Goal: Information Seeking & Learning: Learn about a topic

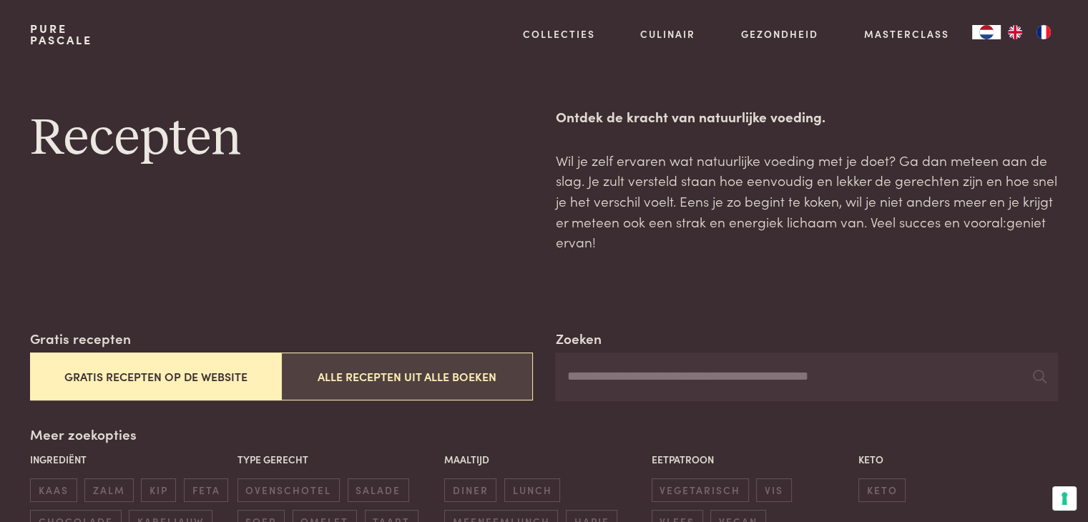
click at [408, 378] on button "Alle recepten uit alle boeken" at bounding box center [406, 376] width 251 height 48
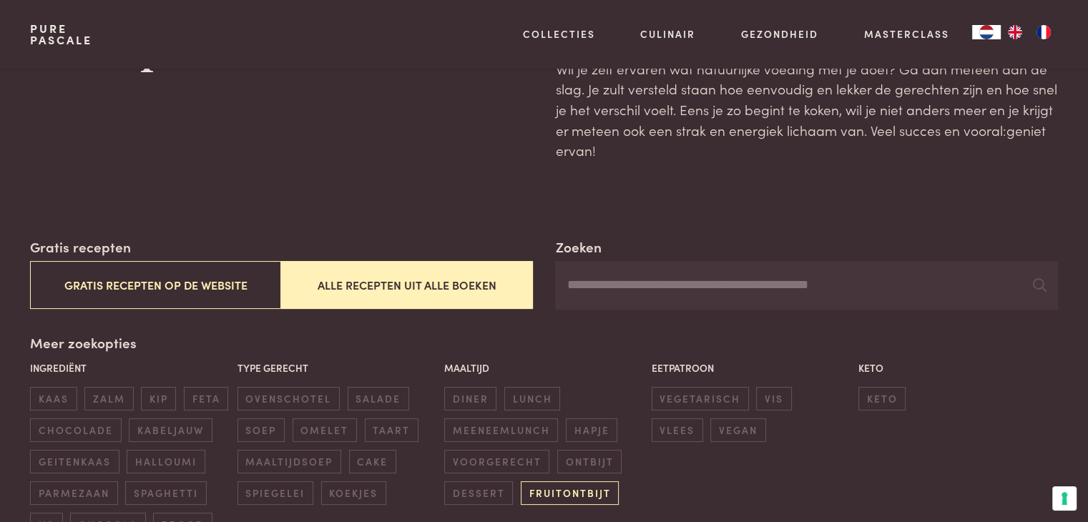
scroll to position [87, 0]
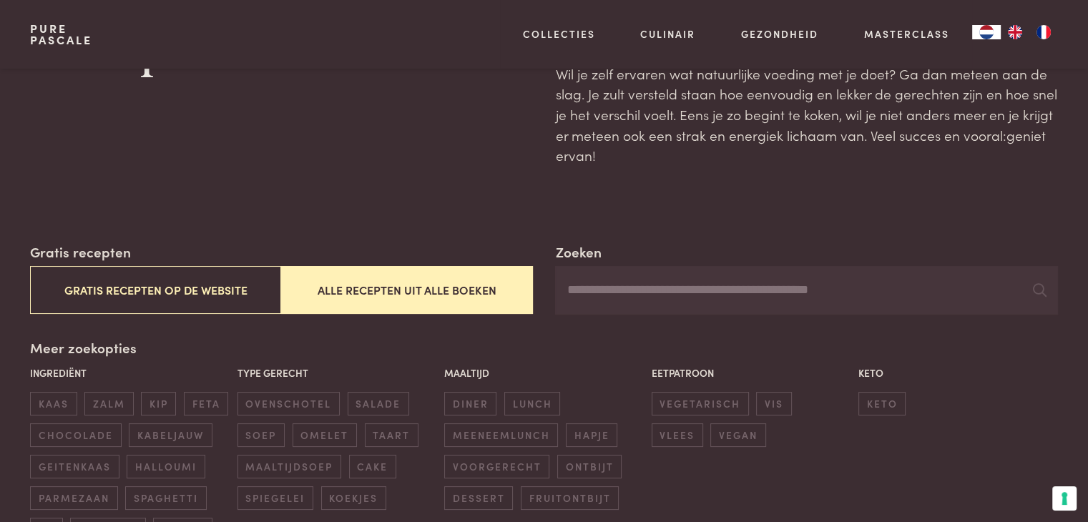
click at [605, 297] on input "Zoeken" at bounding box center [806, 290] width 502 height 49
click at [586, 254] on label "Zoeken" at bounding box center [578, 252] width 46 height 21
click at [586, 266] on input "******" at bounding box center [806, 290] width 502 height 49
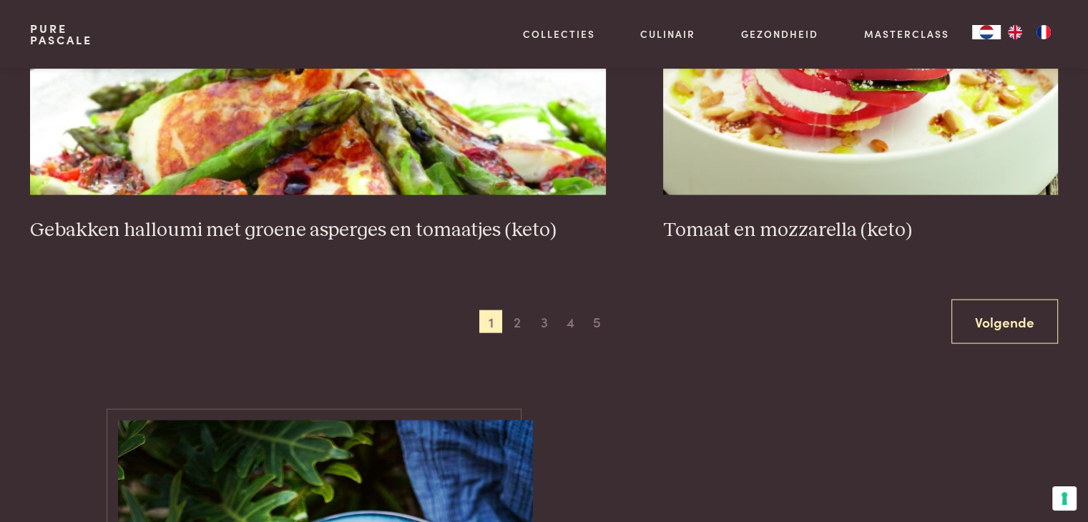
scroll to position [2809, 0]
click at [516, 310] on span "2" at bounding box center [517, 321] width 23 height 23
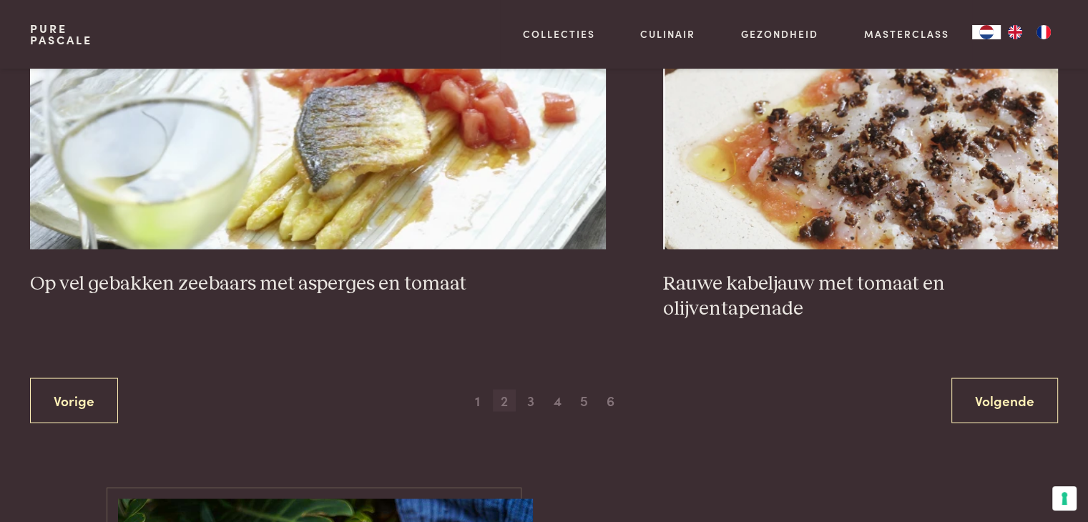
scroll to position [2708, 0]
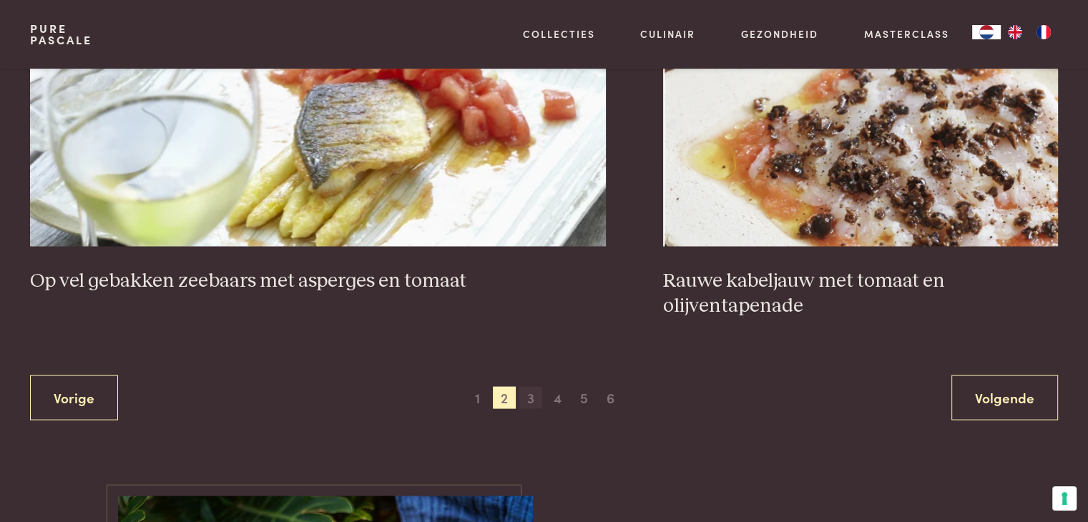
click at [522, 393] on span "3" at bounding box center [530, 397] width 23 height 23
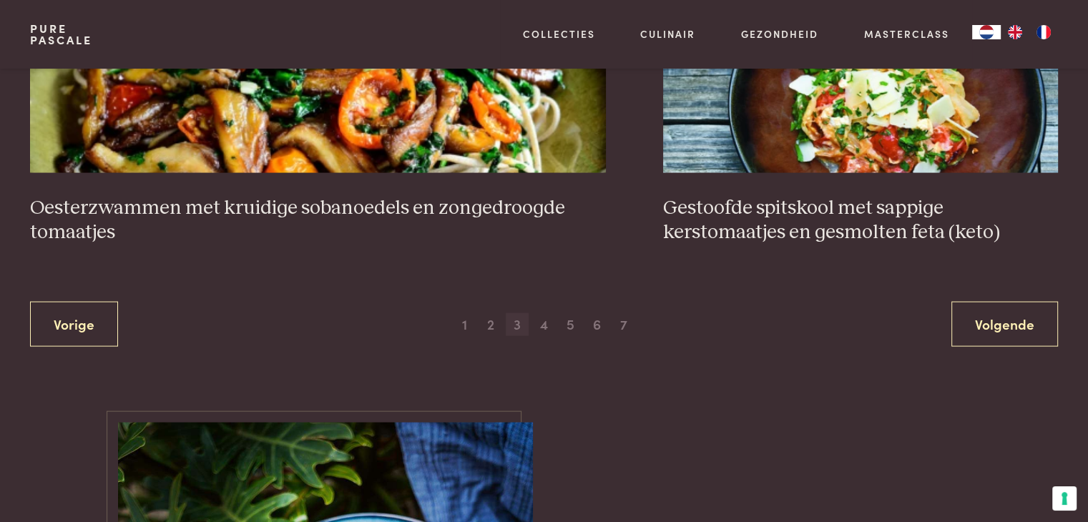
scroll to position [2831, 0]
click at [539, 325] on span "4" at bounding box center [544, 323] width 23 height 23
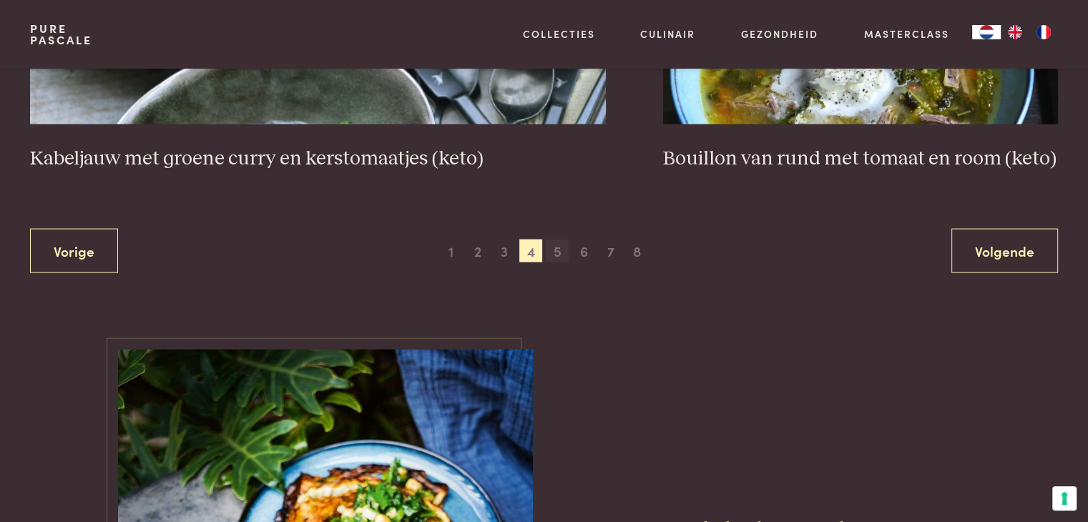
click at [556, 247] on span "5" at bounding box center [557, 251] width 23 height 23
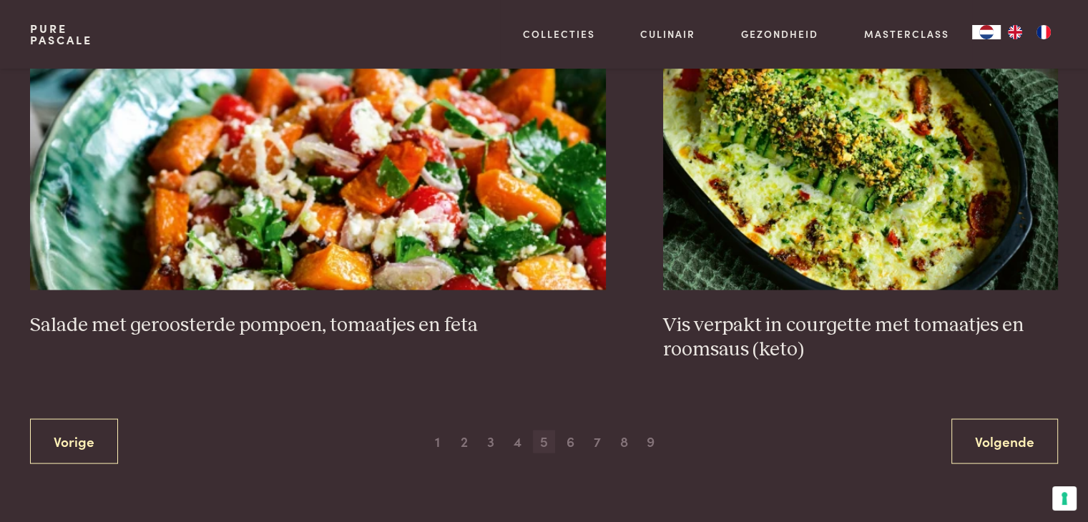
scroll to position [2714, 0]
click at [567, 441] on span "6" at bounding box center [570, 440] width 23 height 23
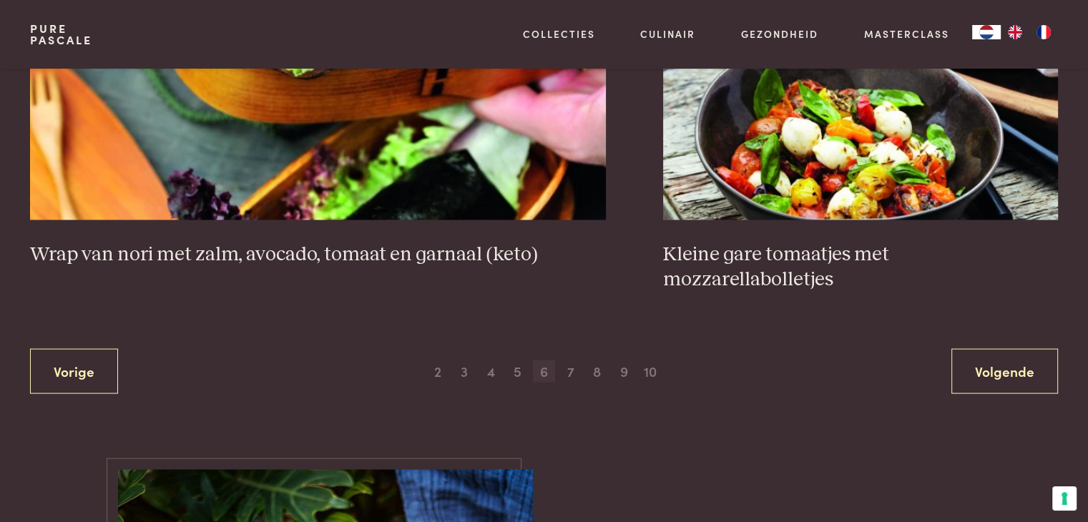
scroll to position [2762, 0]
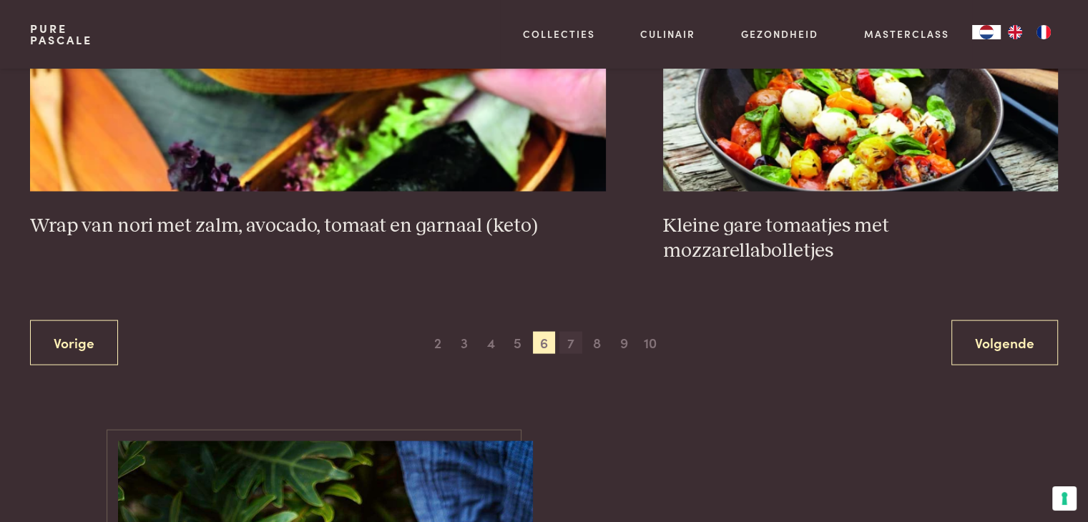
click at [573, 332] on span "7" at bounding box center [570, 343] width 23 height 23
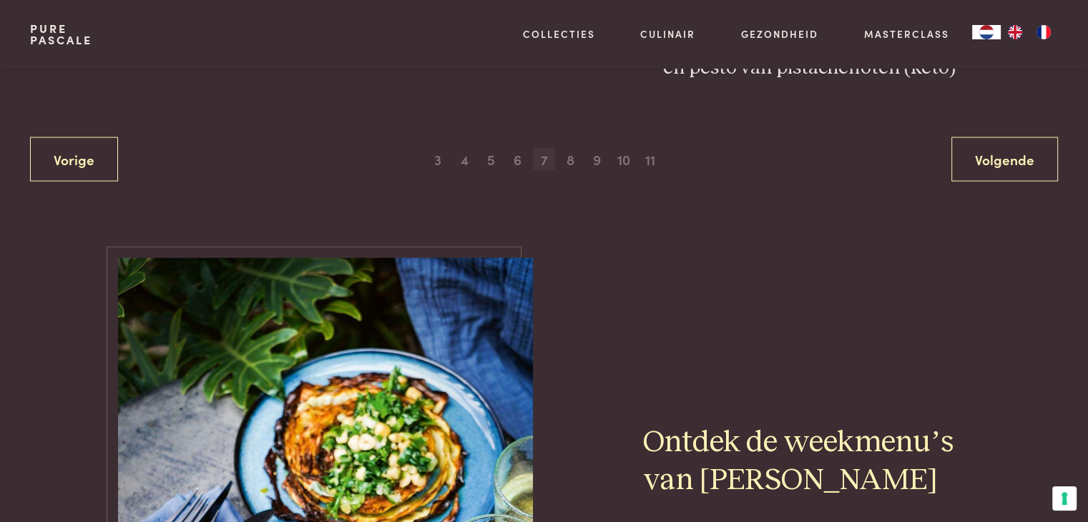
scroll to position [2967, 0]
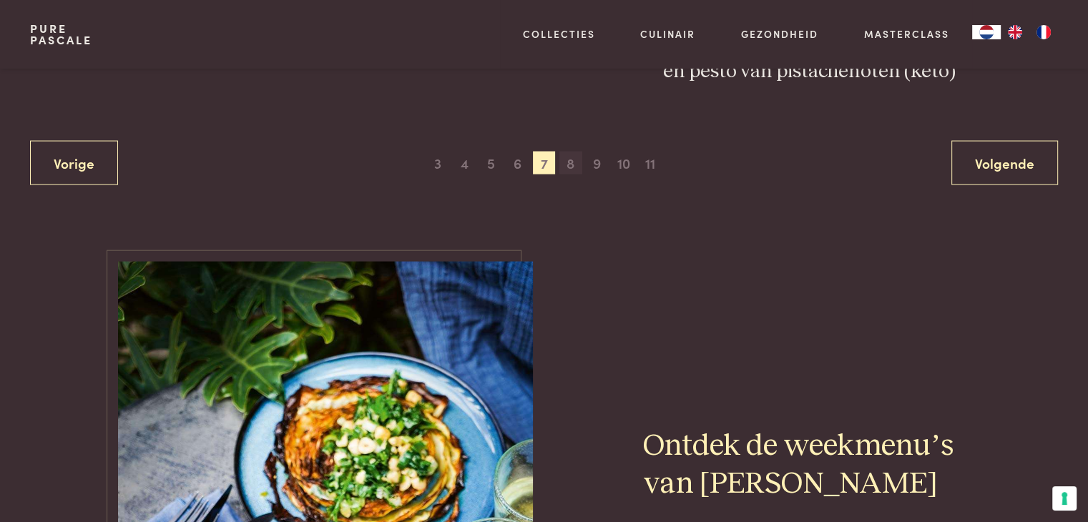
click at [571, 152] on span "8" at bounding box center [570, 163] width 23 height 23
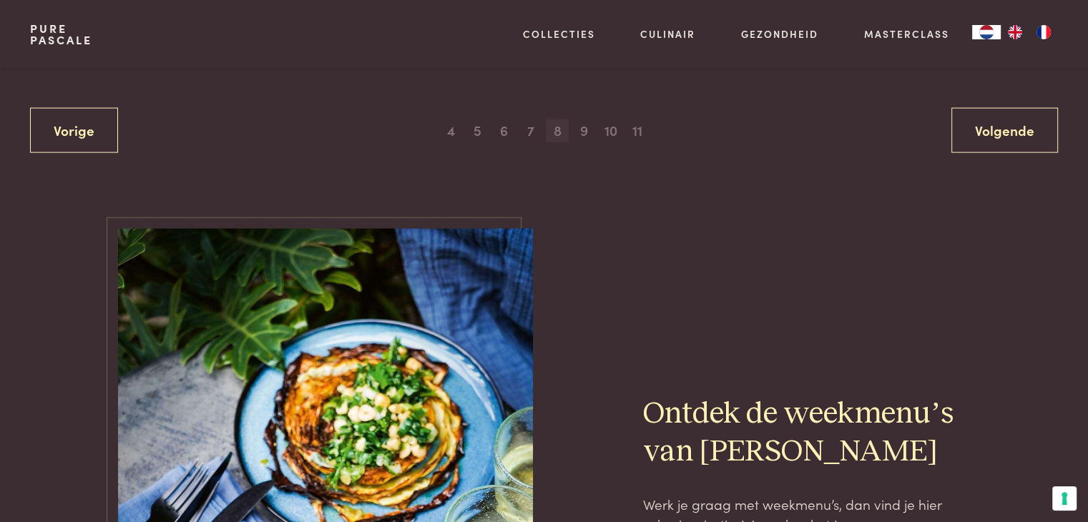
scroll to position [3052, 0]
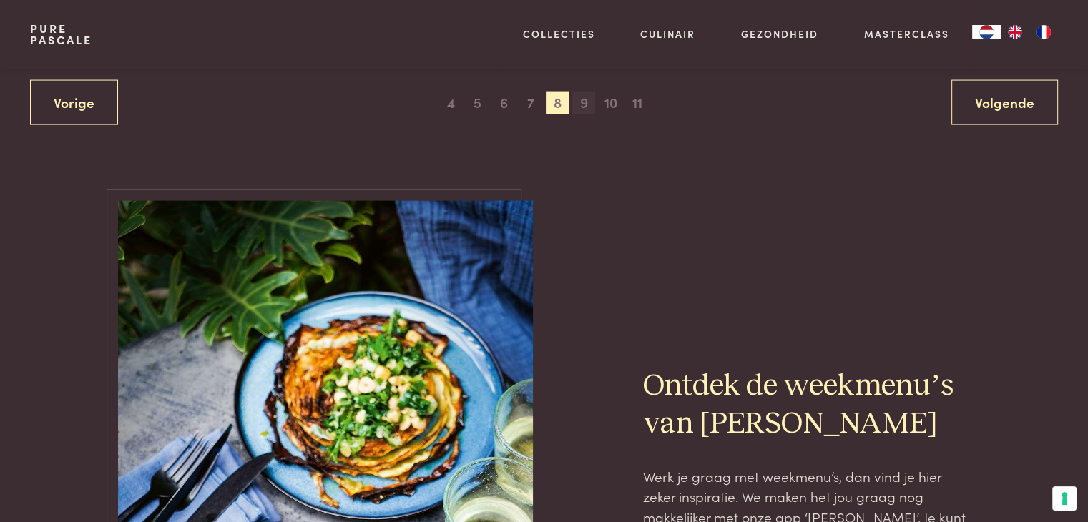
click at [579, 101] on span "9" at bounding box center [583, 103] width 23 height 23
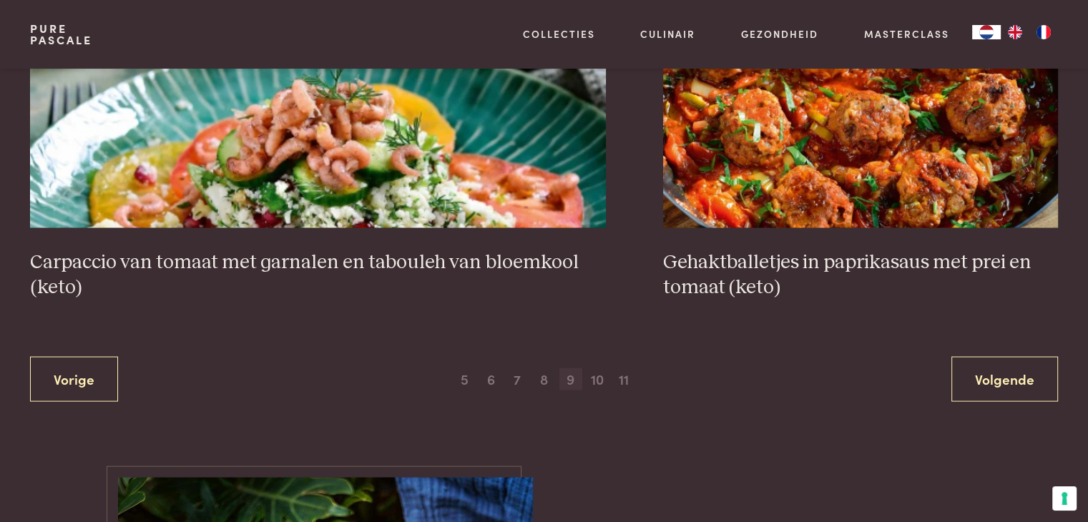
scroll to position [2726, 0]
click at [597, 380] on span "10" at bounding box center [597, 379] width 23 height 23
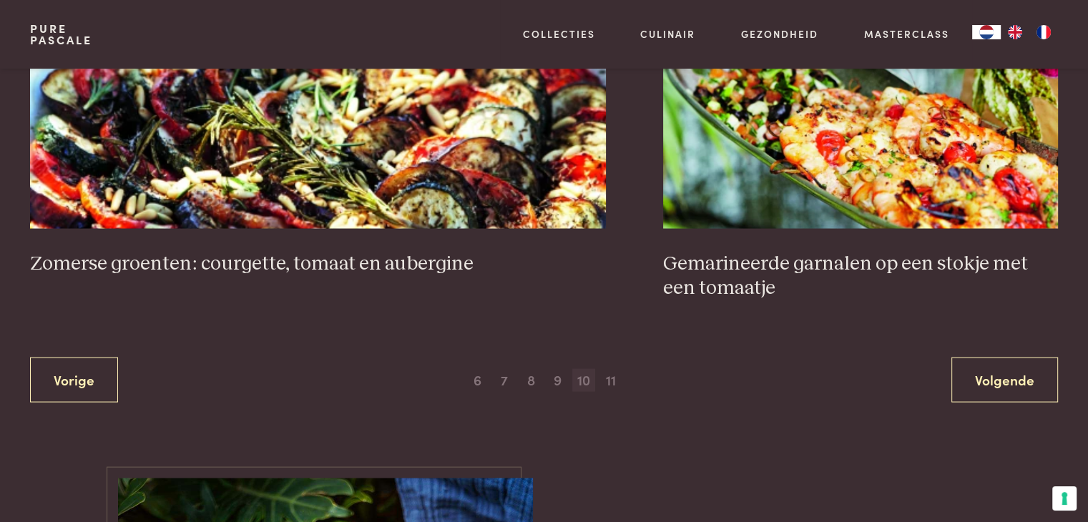
scroll to position [2777, 0]
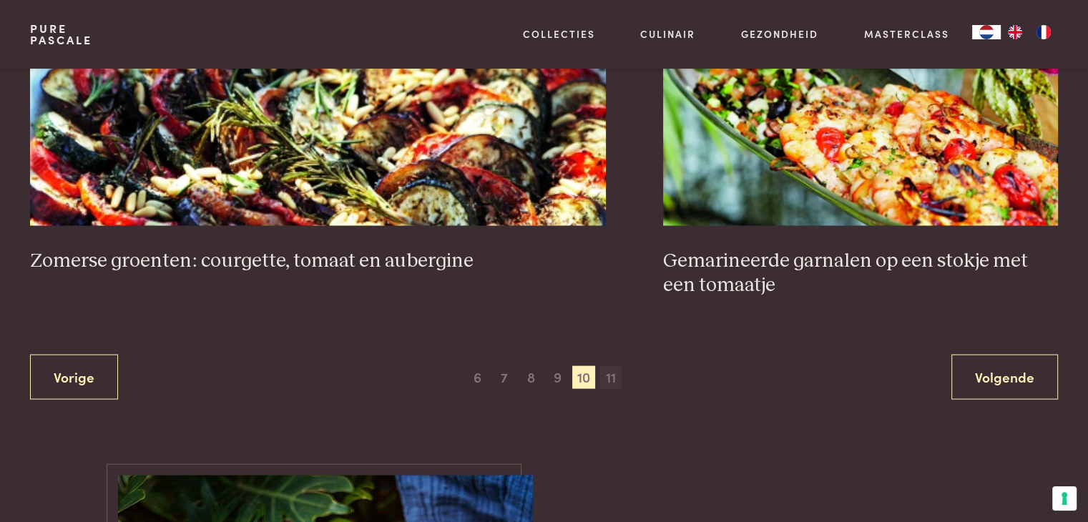
click at [608, 366] on span "11" at bounding box center [610, 377] width 23 height 23
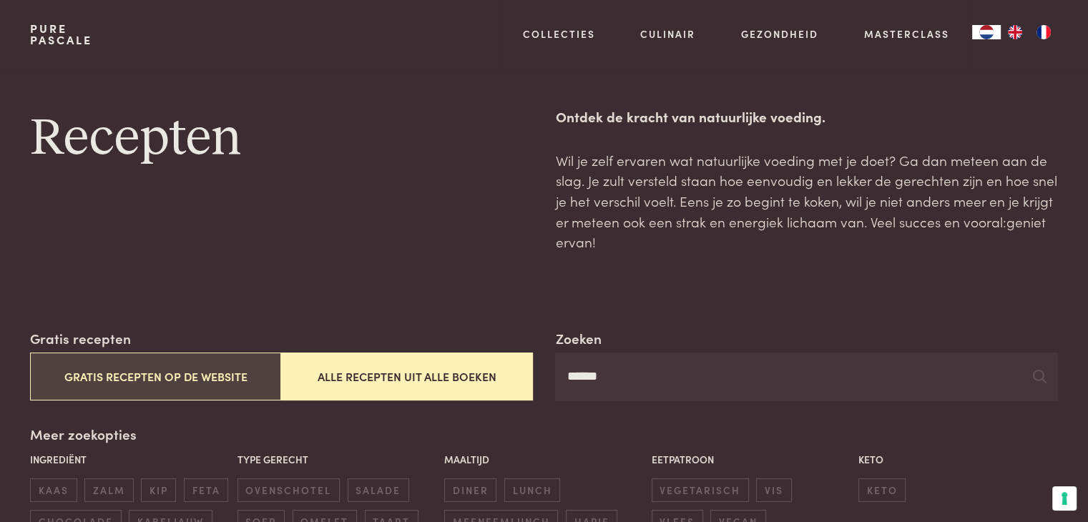
click at [220, 387] on button "Gratis recepten op de website" at bounding box center [155, 376] width 251 height 48
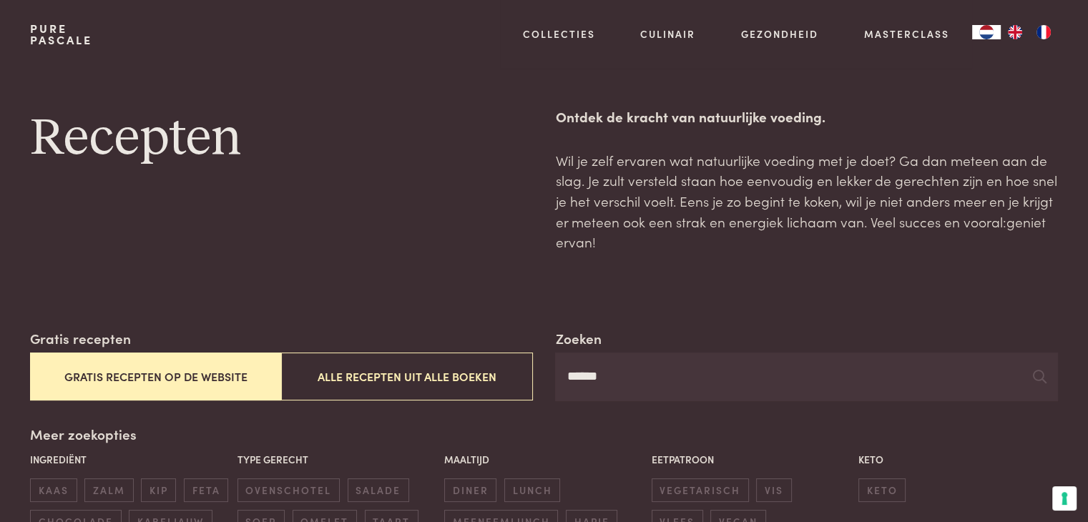
click at [613, 376] on input "******" at bounding box center [806, 376] width 502 height 49
type input "*"
type input "******"
drag, startPoint x: 1048, startPoint y: 382, endPoint x: 1038, endPoint y: 375, distance: 11.9
click at [1038, 375] on div "******" at bounding box center [806, 376] width 502 height 49
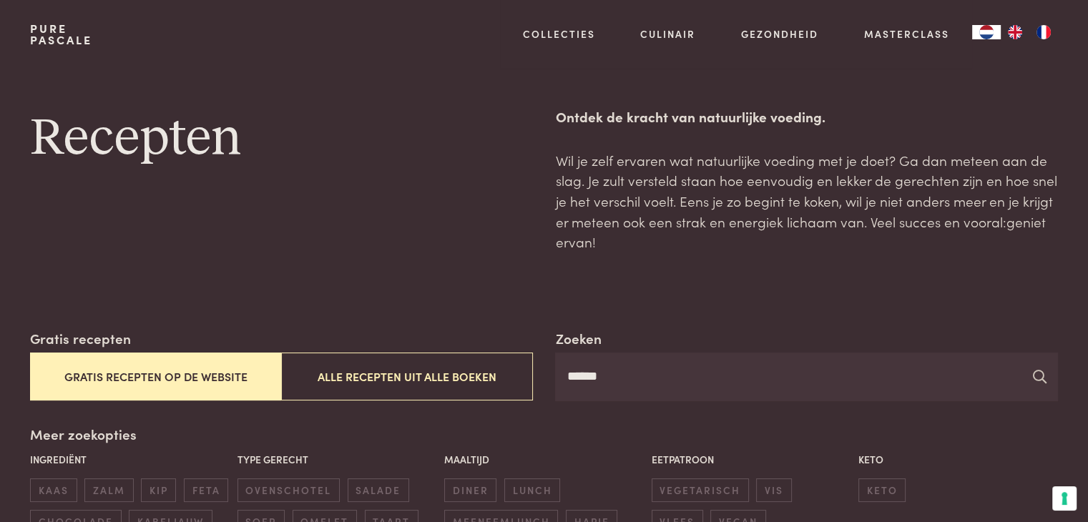
click at [1038, 375] on icon at bounding box center [1039, 377] width 14 height 14
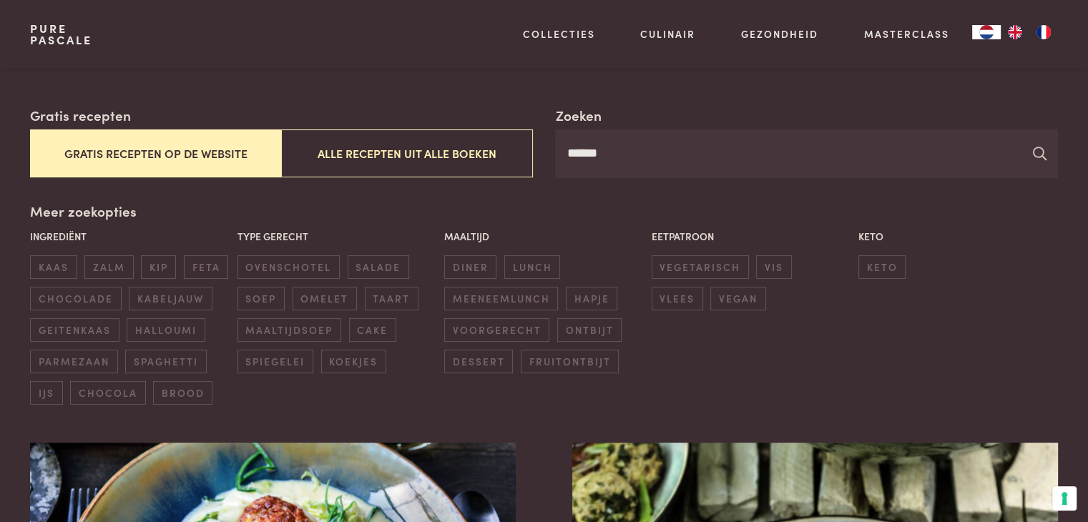
scroll to position [216, 0]
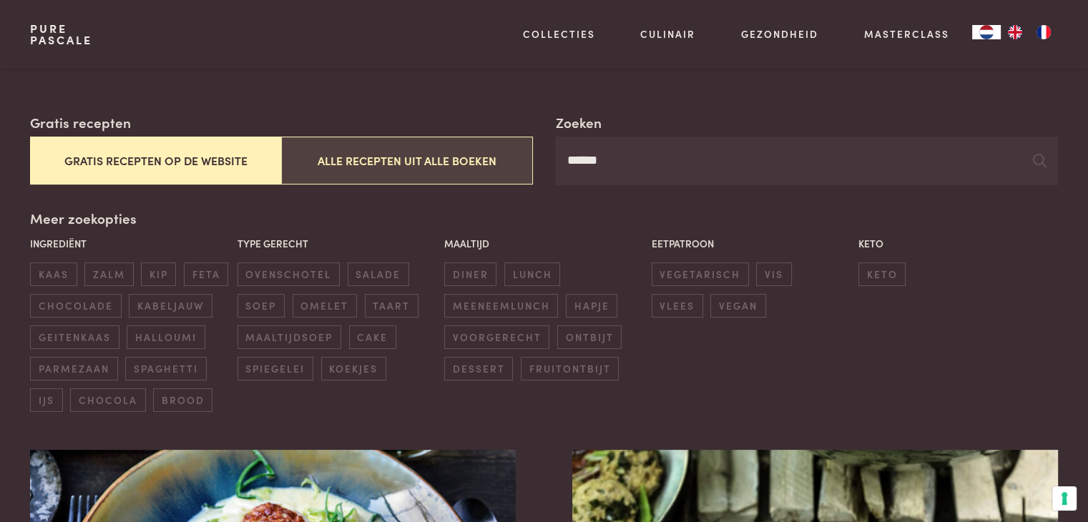
click at [484, 152] on button "Alle recepten uit alle boeken" at bounding box center [406, 161] width 251 height 48
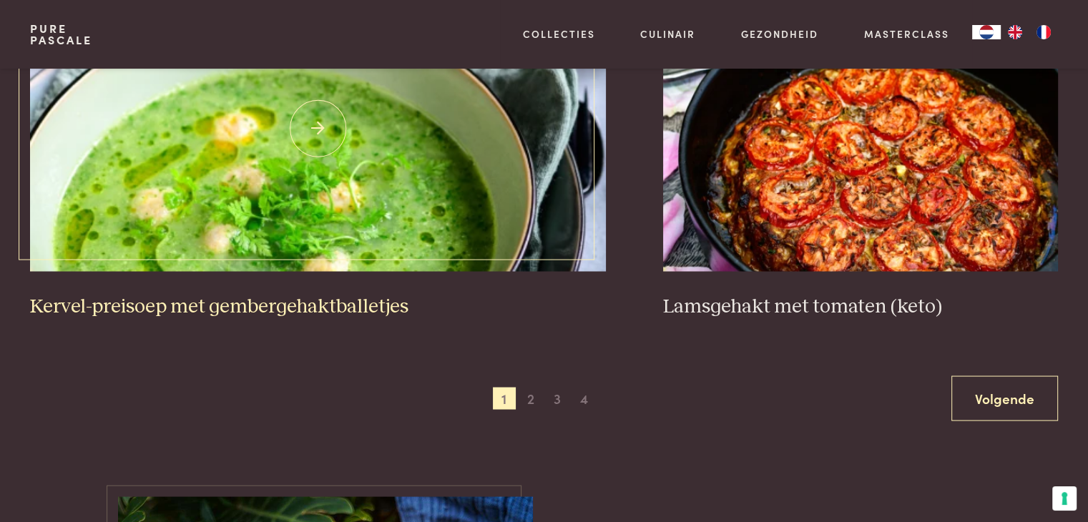
scroll to position [2706, 0]
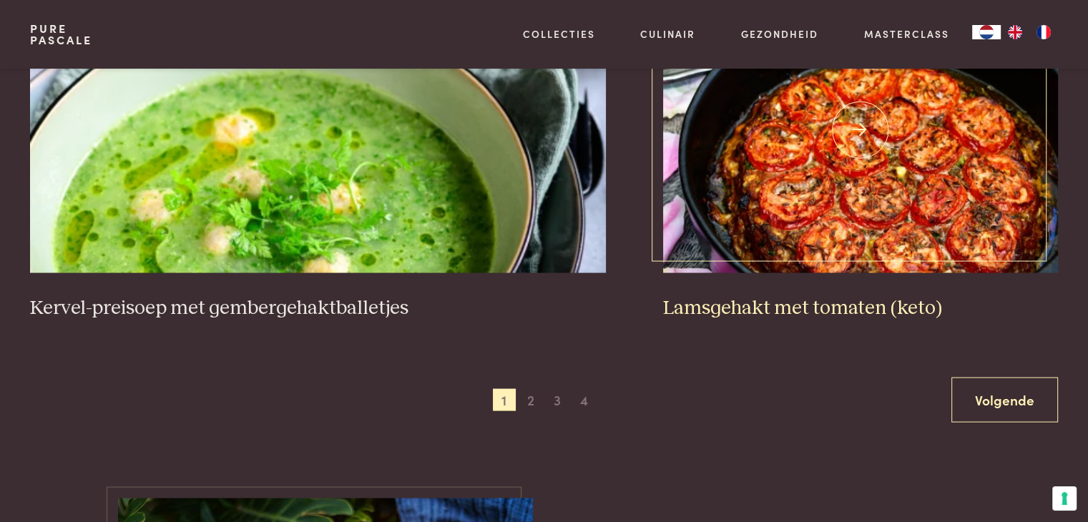
click at [792, 197] on img at bounding box center [860, 129] width 395 height 286
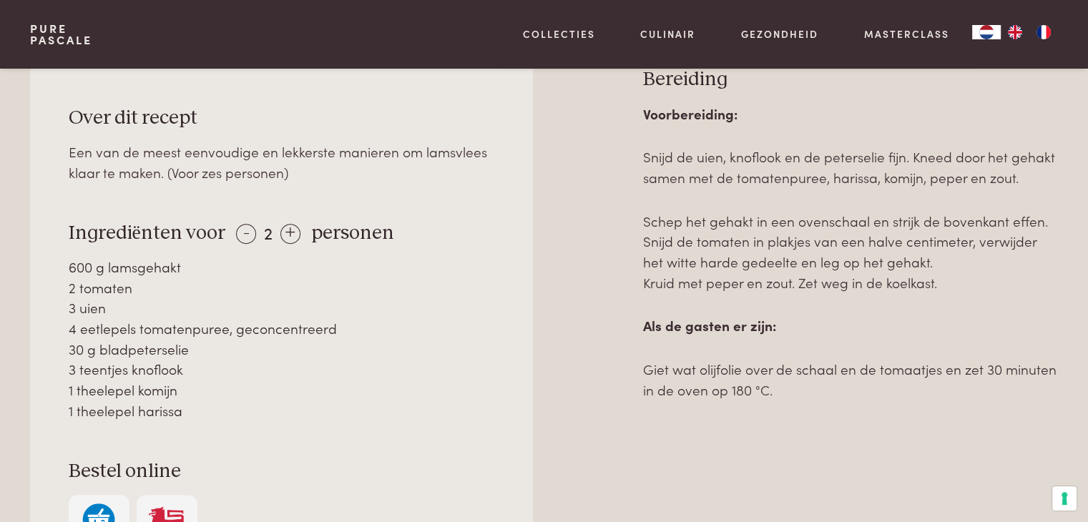
scroll to position [643, 0]
